Goal: Entertainment & Leisure: Consume media (video, audio)

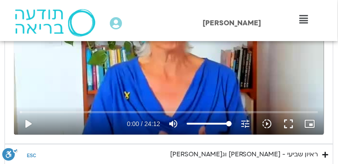
scroll to position [556, 0]
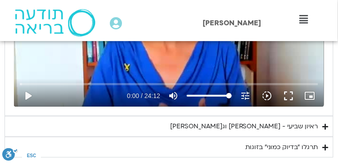
click at [328, 123] on icon "Accordion. Open links with Enter or Space, close with Escape, and navigate with…" at bounding box center [326, 126] width 6 height 7
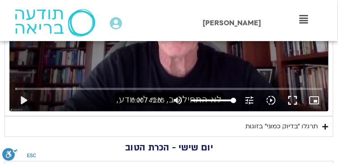
scroll to position [797, 0]
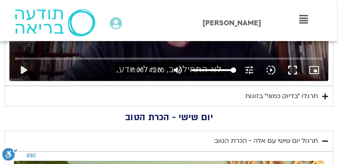
click at [326, 96] on icon "Accordion. Open links with Enter or Space, close with Escape, and navigate with…" at bounding box center [326, 96] width 6 height 7
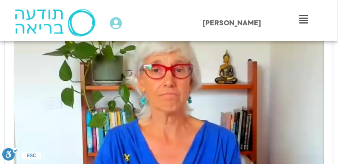
scroll to position [496, 0]
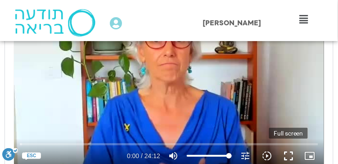
click at [291, 153] on button "fullscreen" at bounding box center [289, 156] width 22 height 22
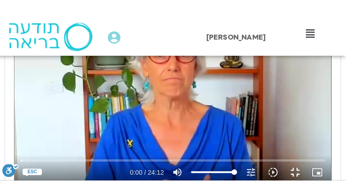
scroll to position [497, 0]
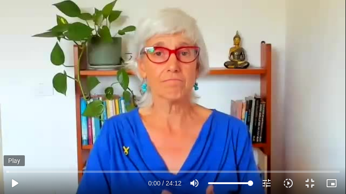
click at [14, 163] on button "play_arrow" at bounding box center [15, 184] width 22 height 22
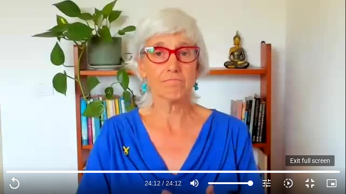
click at [312, 163] on button "fullscreen_exit" at bounding box center [310, 184] width 22 height 22
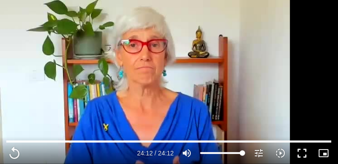
scroll to position [376, 0]
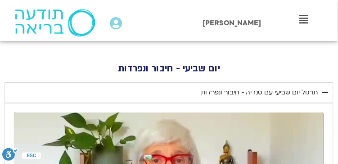
drag, startPoint x: 197, startPoint y: 91, endPoint x: 319, endPoint y: 89, distance: 121.2
click at [319, 89] on summary "תרגול יום שביעי עם סנדיה - חיבור ונפרדות" at bounding box center [169, 92] width 329 height 21
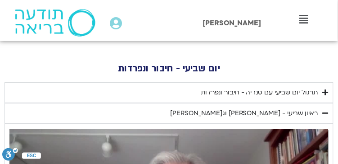
copy div "תרגול יום שביעי עם סנדיה - חיבור ונפרדות"
click at [306, 69] on h2 "יום שביעי - חיבור ונפרדות" at bounding box center [169, 68] width 329 height 8
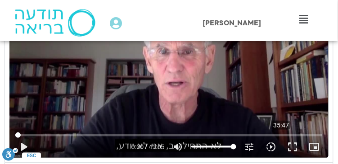
scroll to position [527, 0]
drag, startPoint x: 296, startPoint y: 147, endPoint x: 298, endPoint y: 173, distance: 25.8
click at [296, 147] on button "fullscreen" at bounding box center [293, 147] width 22 height 22
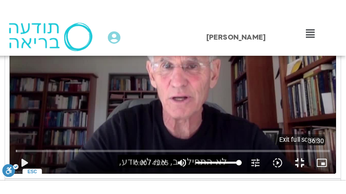
scroll to position [527, 0]
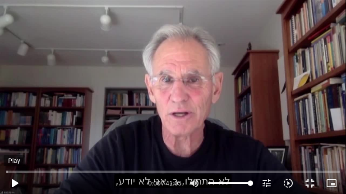
click at [15, 163] on button "play_arrow" at bounding box center [15, 184] width 22 height 22
type input "1452.76"
type input "0.168407"
type input "1452.76"
type input "0.358478"
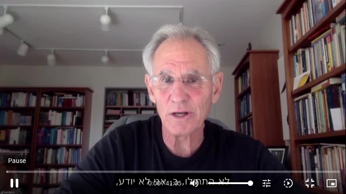
type input "1452.76"
type input "0.533374"
type input "1452.76"
type input "0.681249"
type input "1452.76"
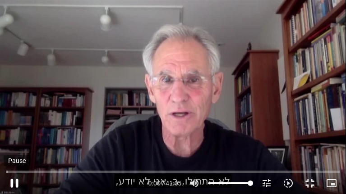
type input "0.909976"
type input "1452.76"
type input "1.10608"
type input "1452.76"
type input "1.250794"
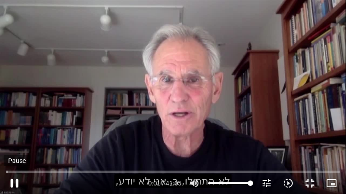
type input "1452.76"
type input "1.51263"
type input "1452.76"
type input "1.730043"
type input "1452.76"
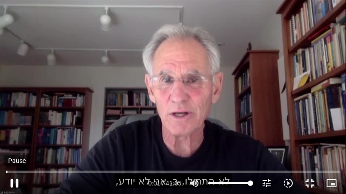
type input "1.929712"
type input "1452.76"
type input "2.099043"
type input "1452.76"
type input "2.261731"
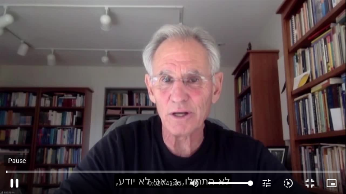
type input "1452.76"
type input "2.421418"
type input "1452.76"
type input "2.548717"
type input "1452.76"
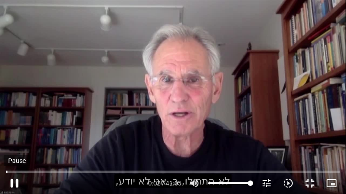
type input "2.751886"
type input "1452.76"
type input "2.921792"
type input "1452.76"
type input "3.107227"
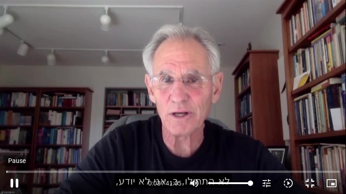
type input "1452.76"
type input "3.275829"
type input "1452.76"
type input "3.448786"
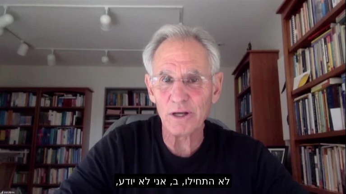
type input "1452.76"
